Goal: Information Seeking & Learning: Understand process/instructions

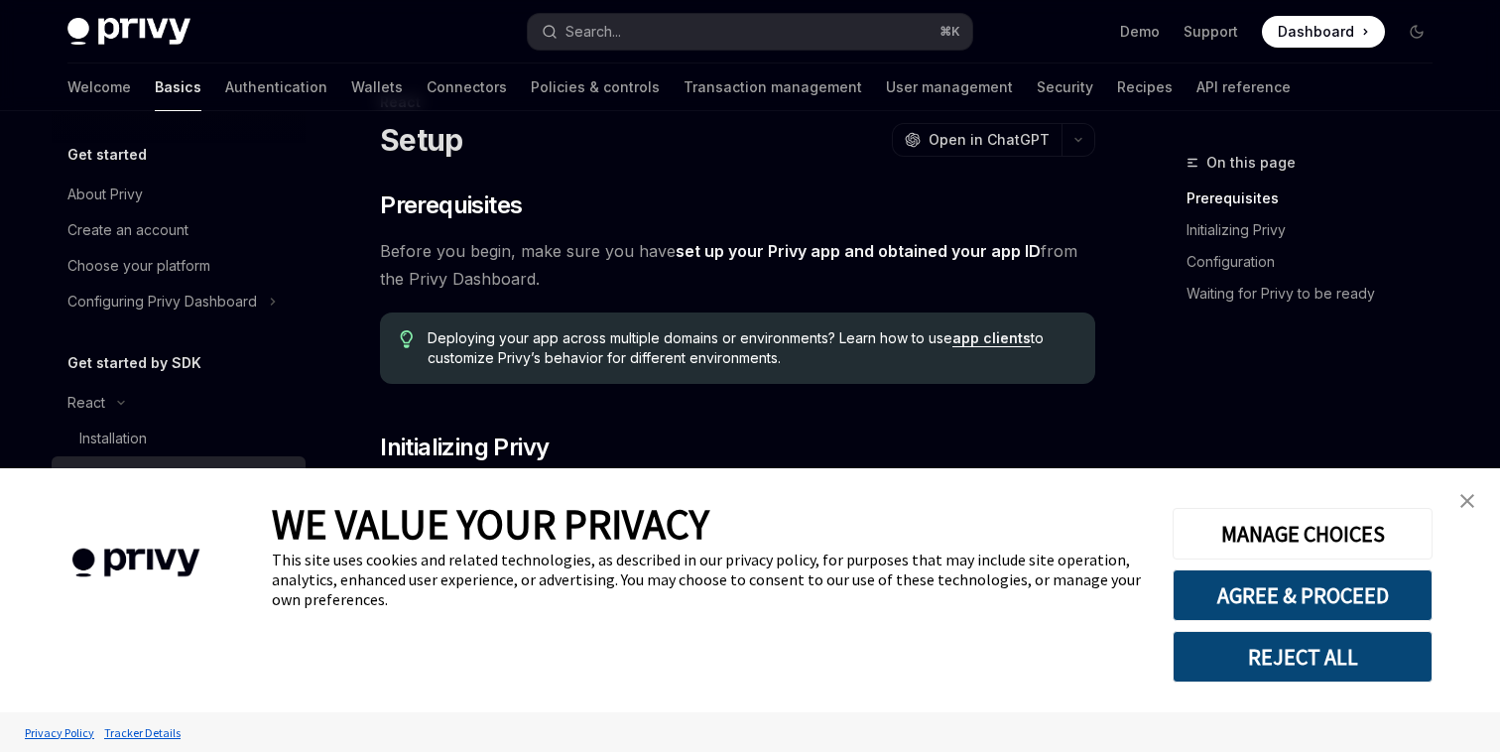
scroll to position [64, 0]
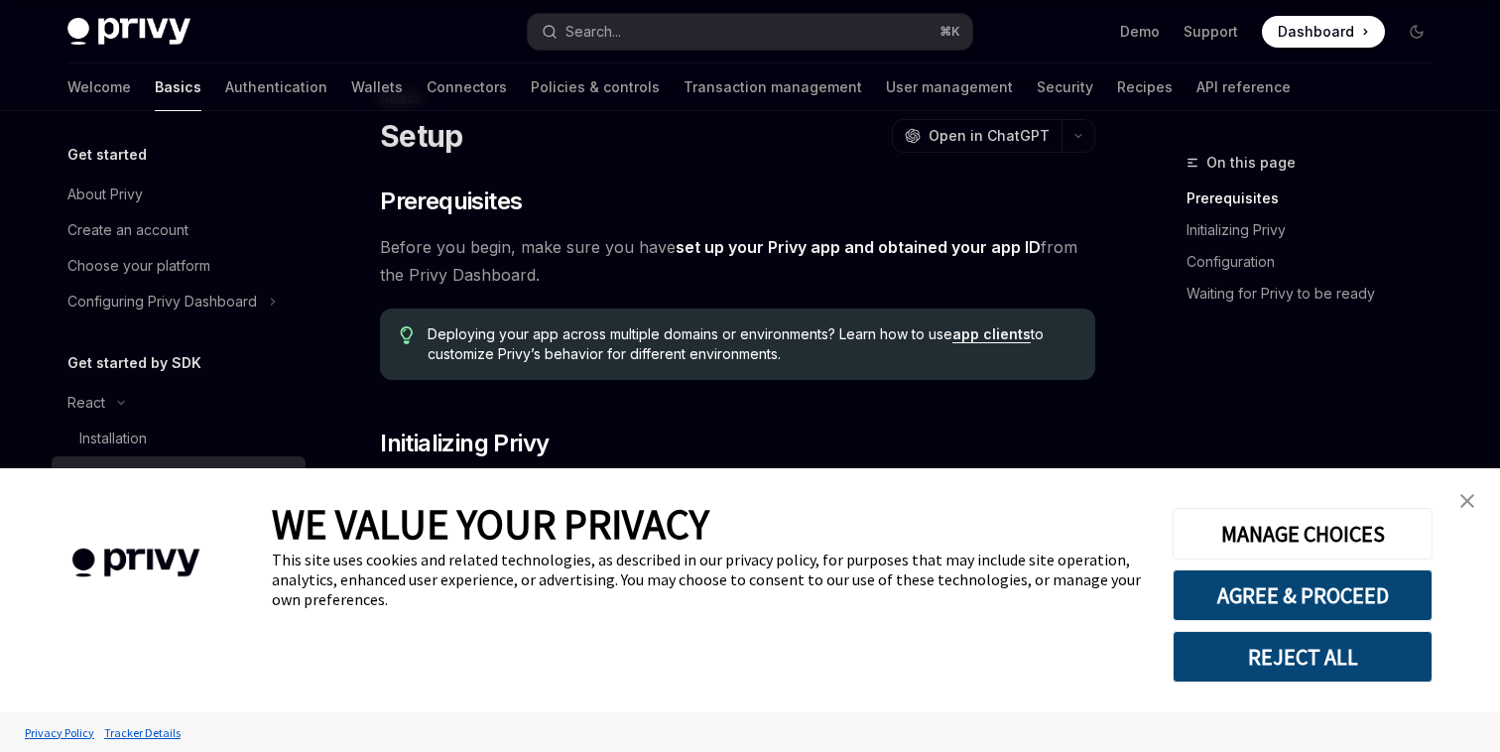
click at [1474, 506] on link "close banner" at bounding box center [1468, 501] width 40 height 40
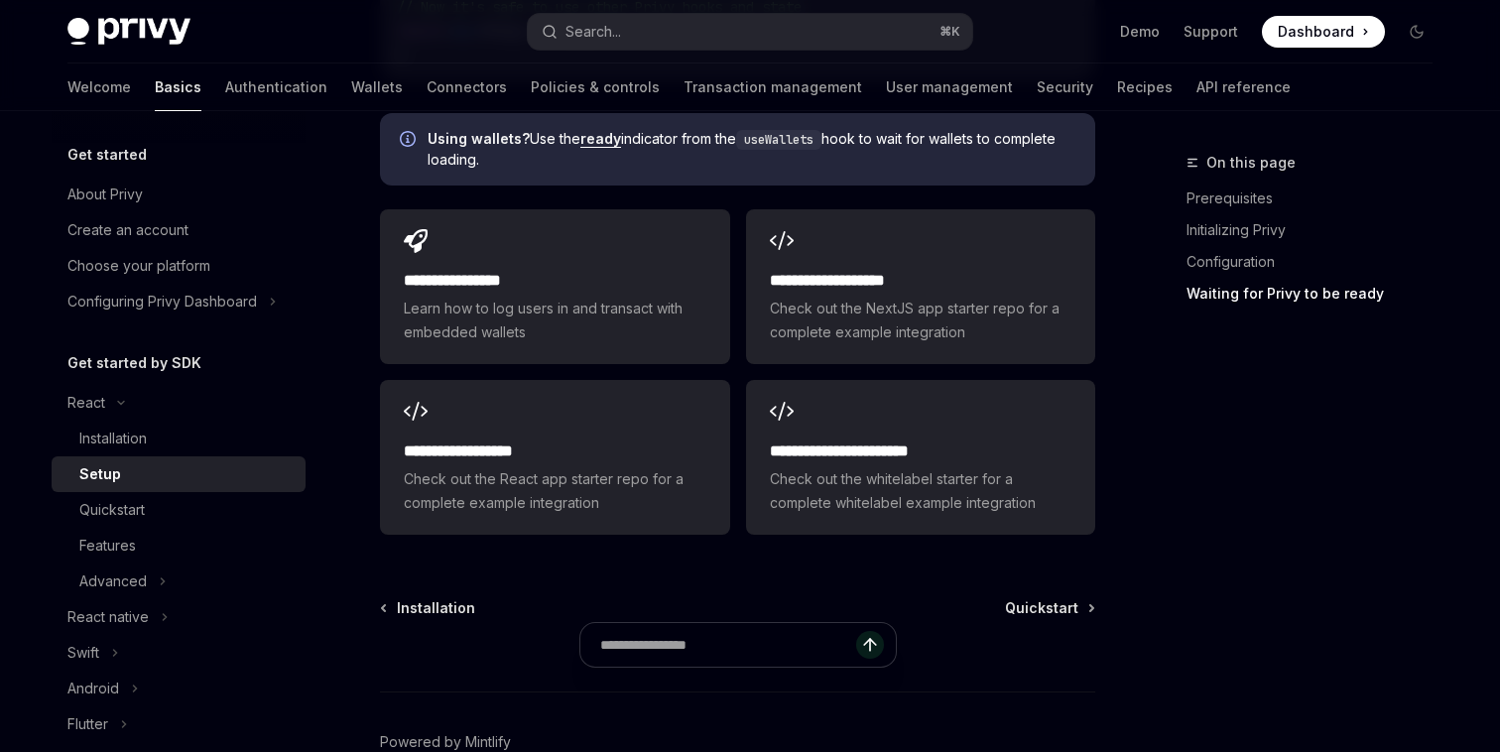
scroll to position [2680, 0]
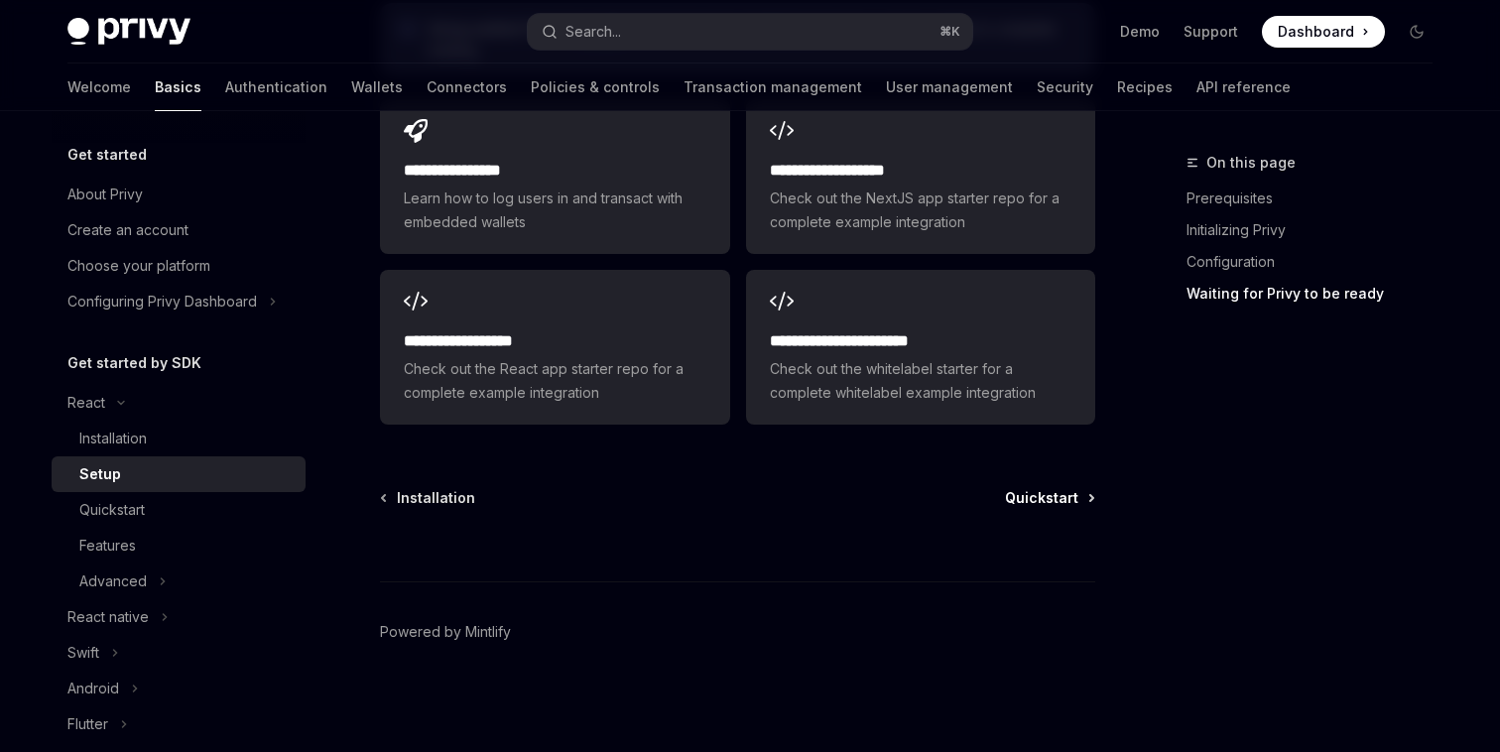
click at [1057, 500] on span "Quickstart" at bounding box center [1041, 498] width 73 height 20
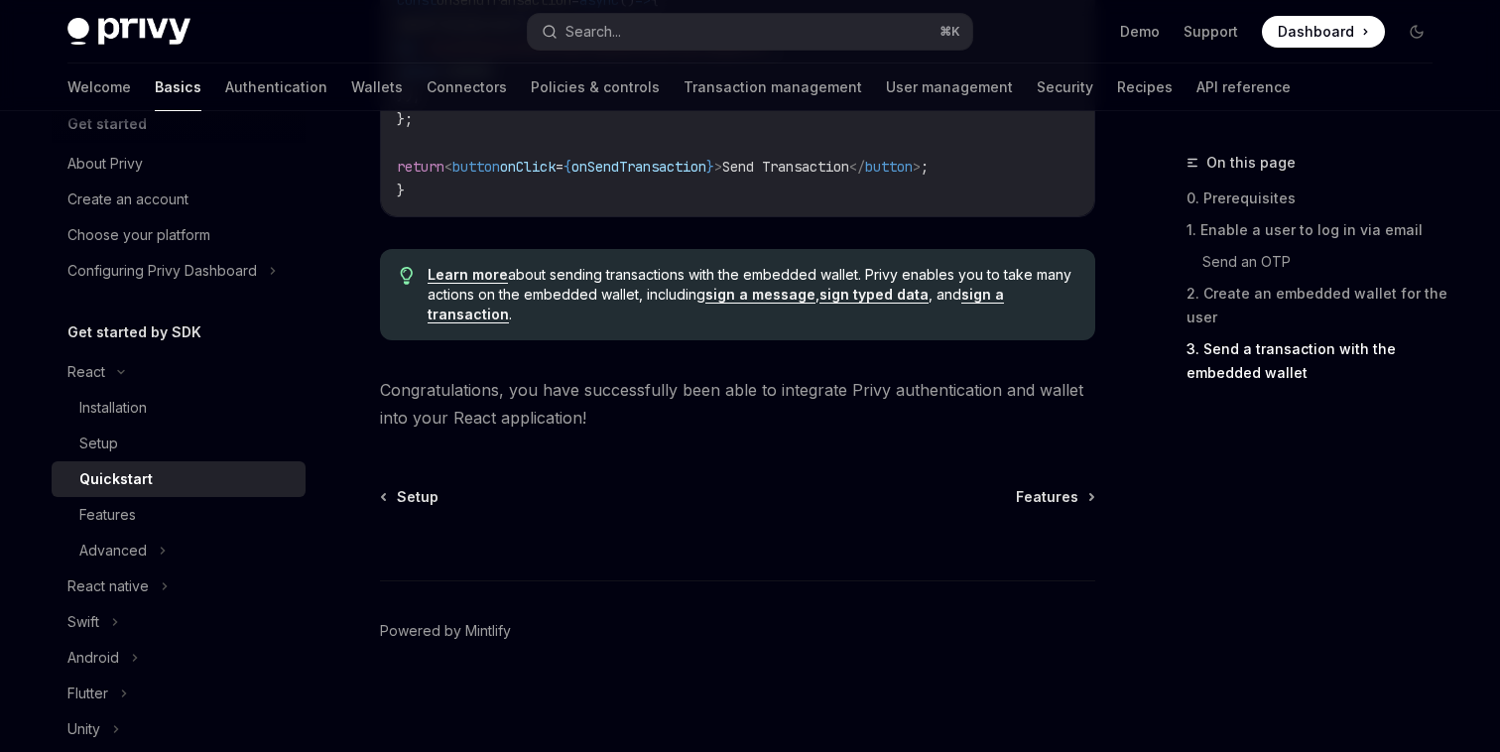
scroll to position [13, 0]
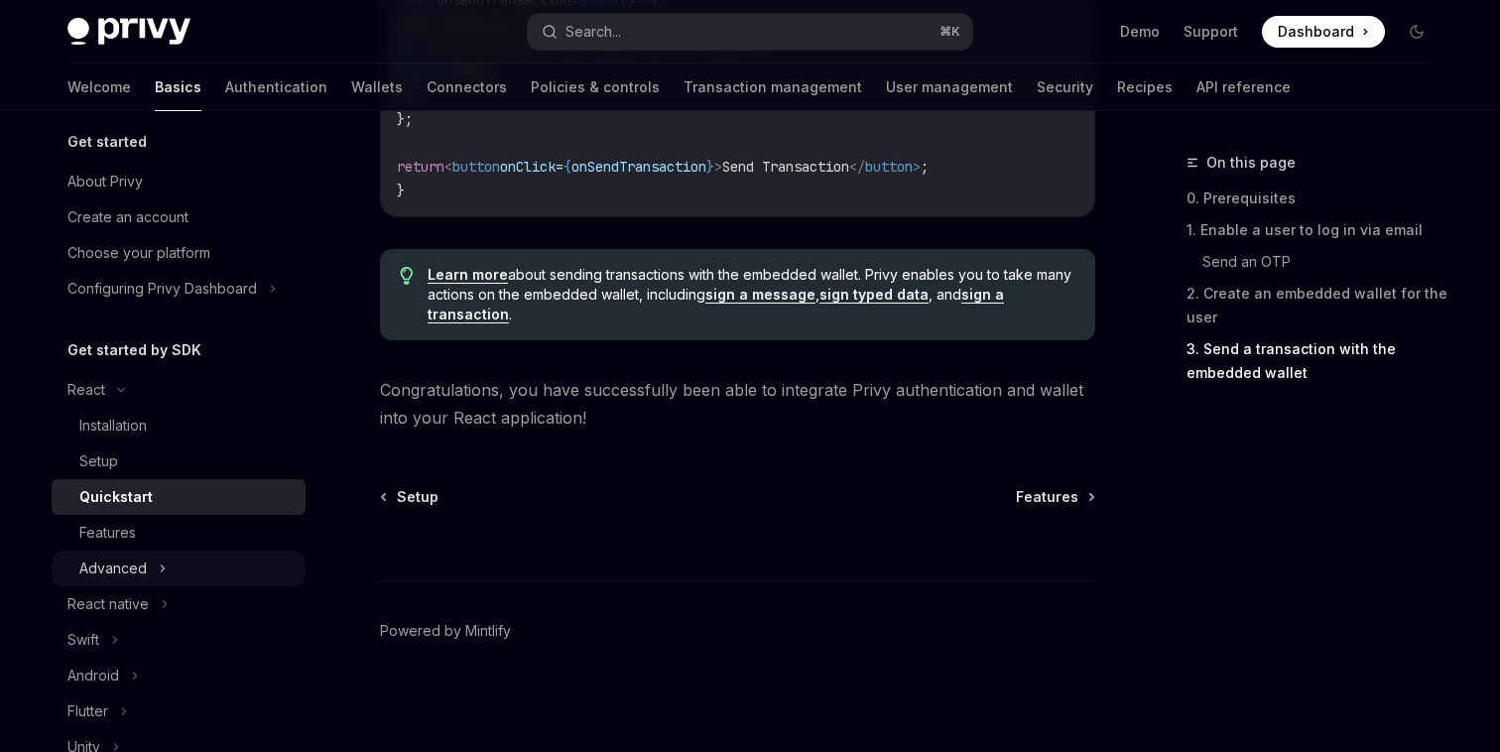
click at [146, 558] on div "Advanced" at bounding box center [179, 569] width 254 height 36
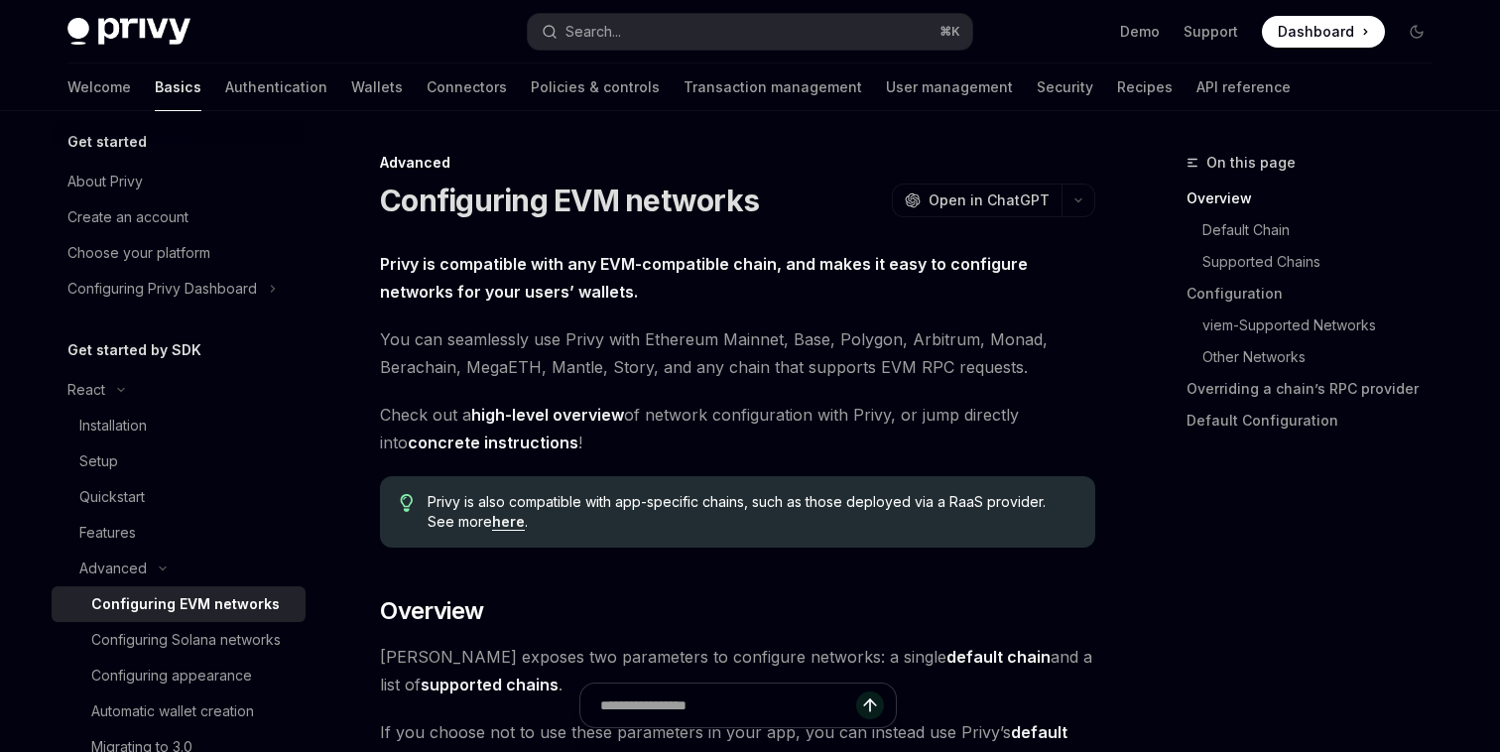
click at [181, 609] on div "Configuring EVM networks" at bounding box center [185, 604] width 189 height 24
click at [108, 532] on div "Features" at bounding box center [107, 533] width 57 height 24
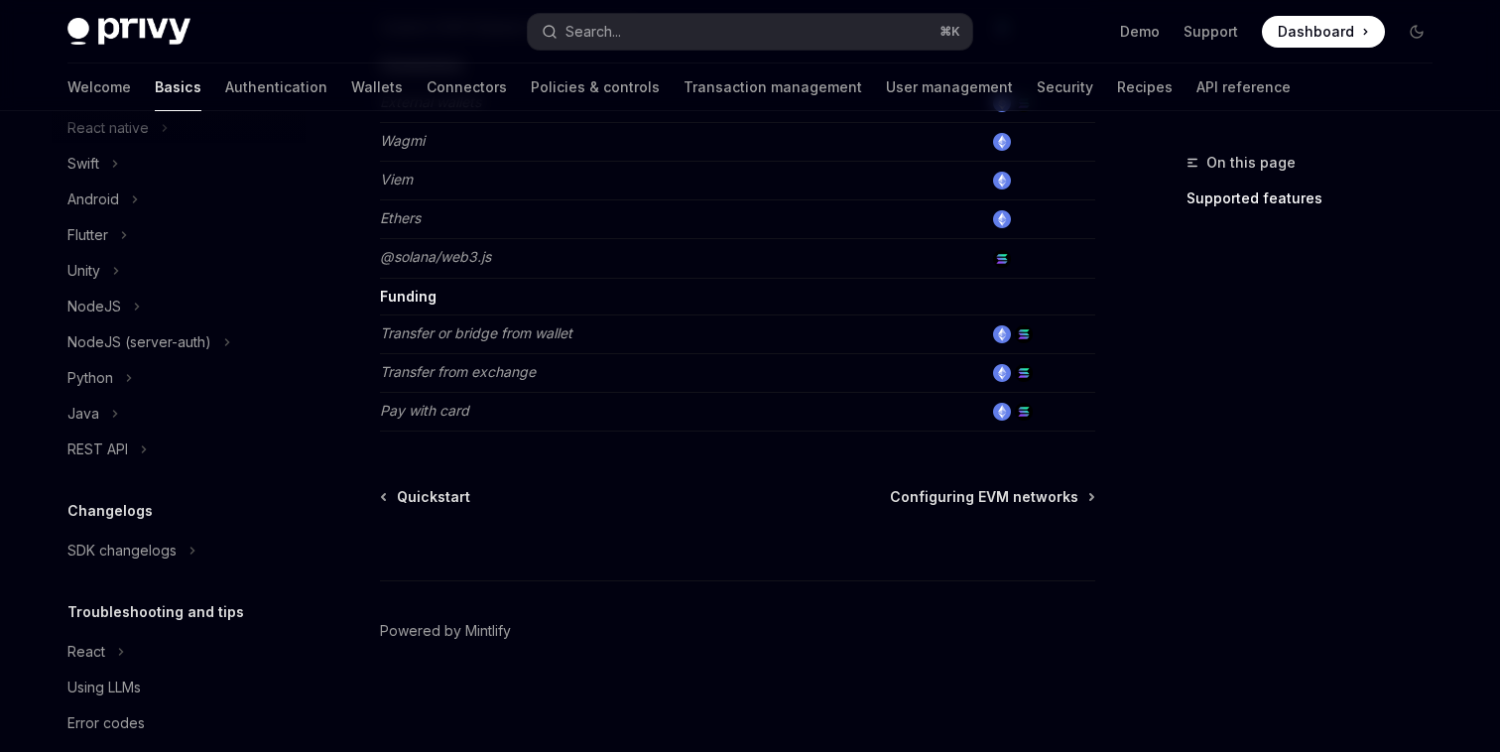
scroll to position [732, 0]
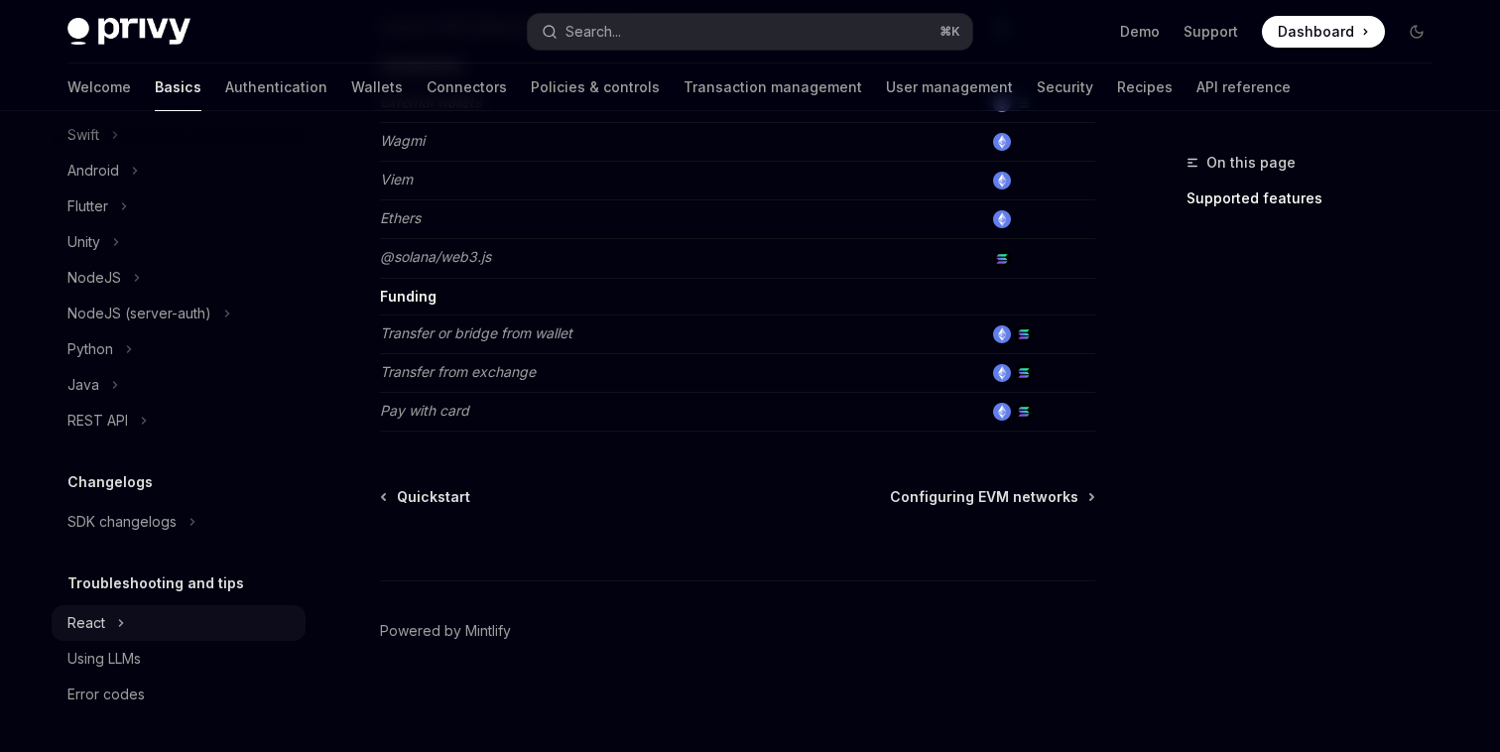
click at [87, 615] on div "React" at bounding box center [86, 623] width 38 height 24
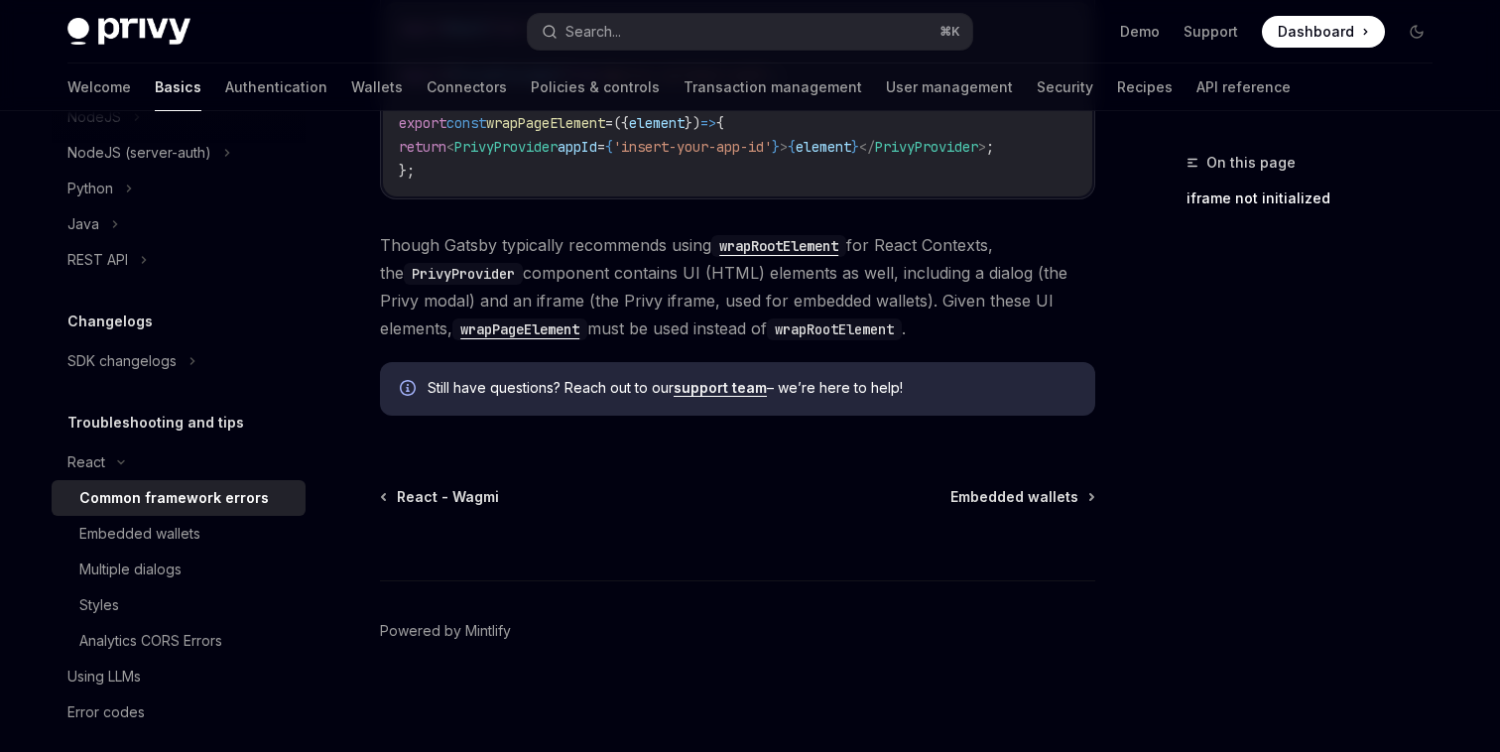
scroll to position [902, 0]
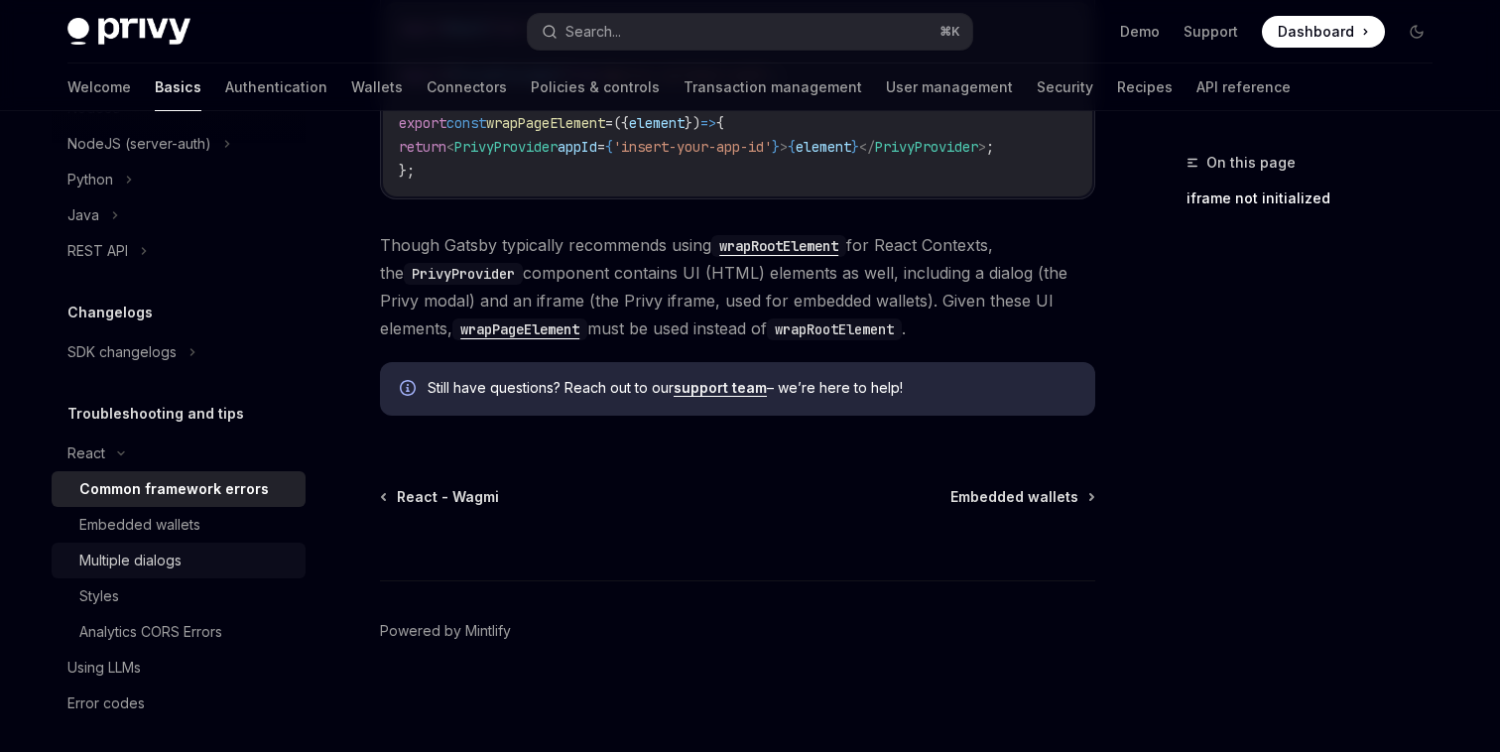
click at [184, 554] on div "Multiple dialogs" at bounding box center [186, 561] width 214 height 24
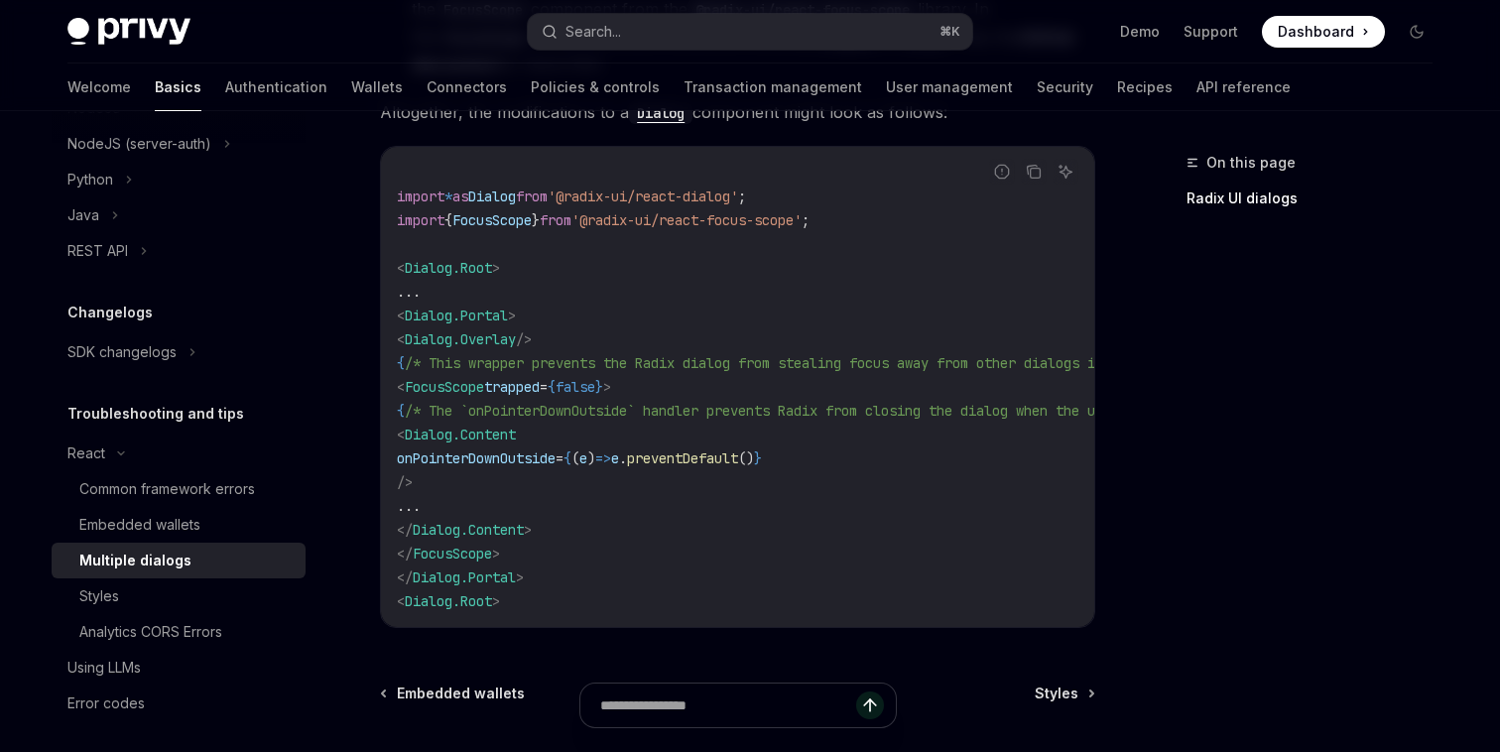
scroll to position [891, 0]
click at [176, 580] on link "Styles" at bounding box center [179, 596] width 254 height 36
type textarea "*"
